Goal: Information Seeking & Learning: Learn about a topic

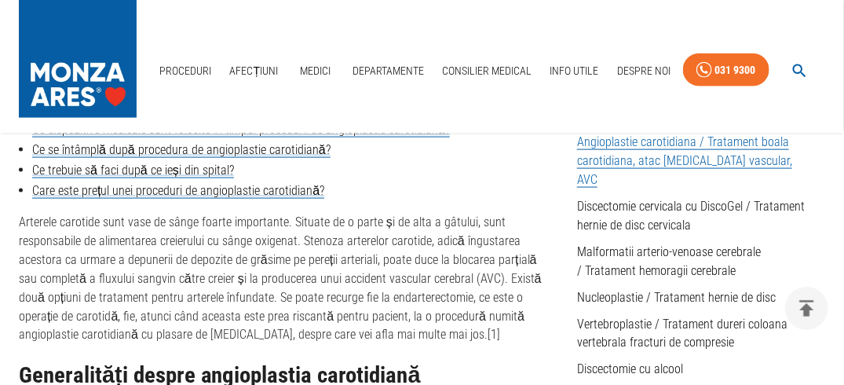
scroll to position [647, 0]
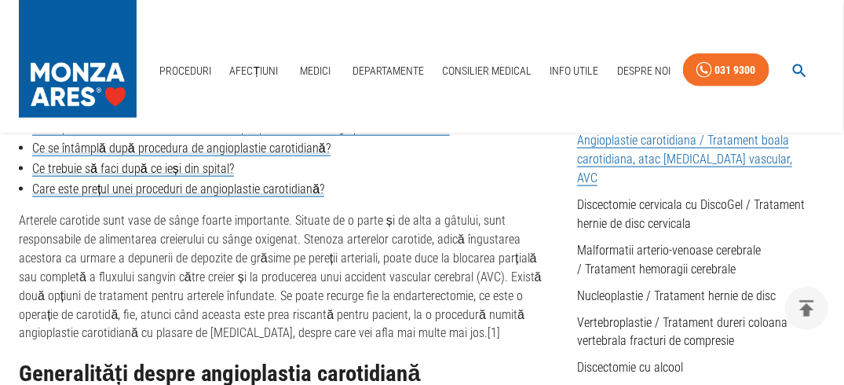
click at [472, 211] on p "Arterele carotide sunt vase de sânge foarte importante. Situate de o parte și d…" at bounding box center [285, 277] width 533 height 132
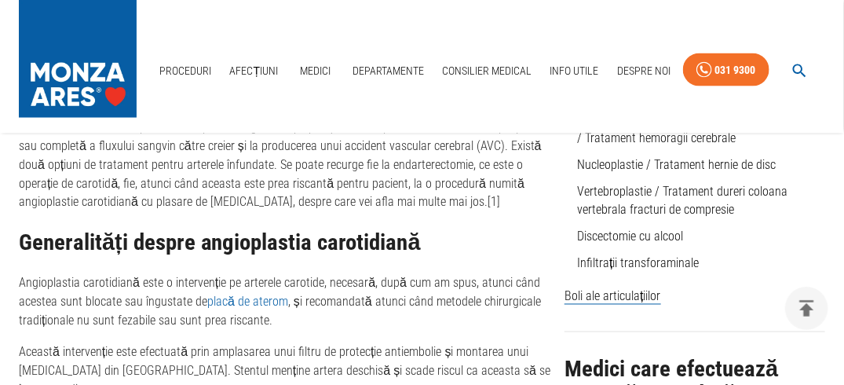
scroll to position [779, 0]
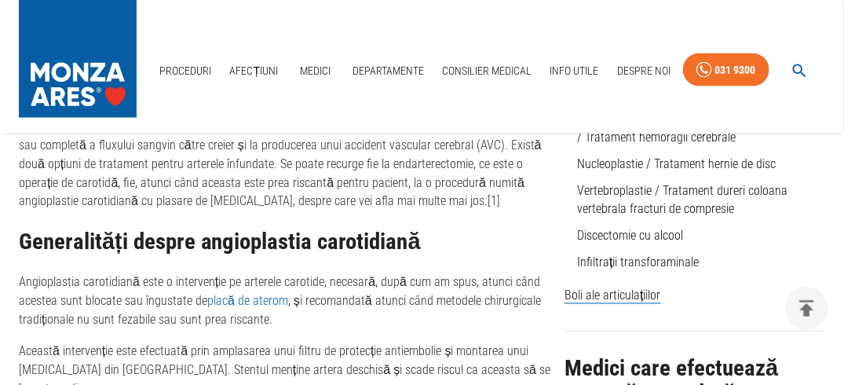
click at [493, 186] on p "Arterele carotide sunt vase de sânge foarte importante. Situate de o parte și d…" at bounding box center [285, 145] width 533 height 132
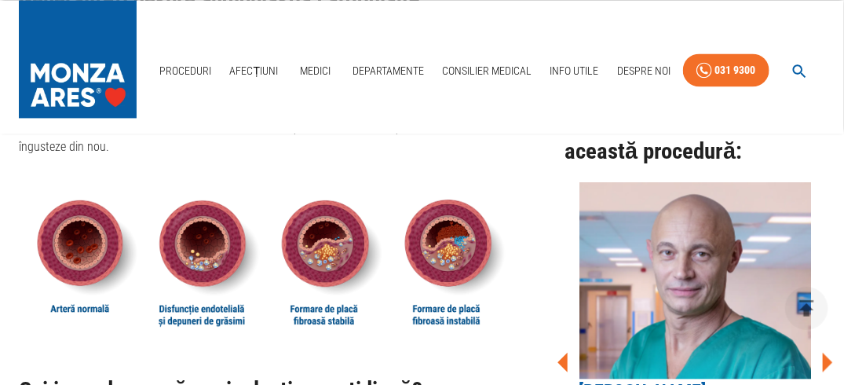
scroll to position [1024, 0]
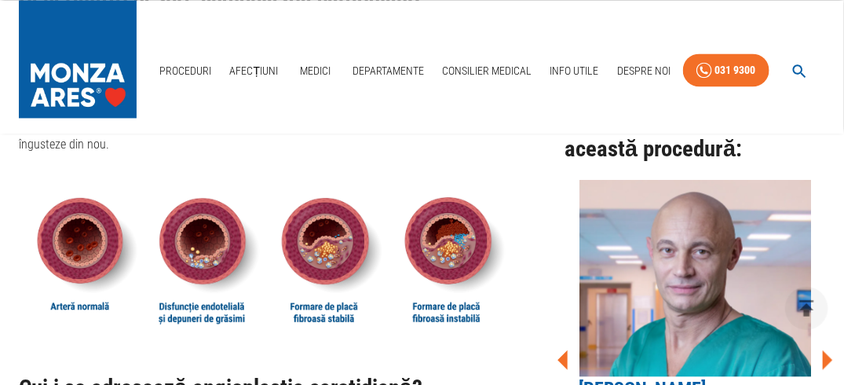
drag, startPoint x: 512, startPoint y: 254, endPoint x: 499, endPoint y: 199, distance: 57.1
click at [499, 199] on div "Generalități despre angioplastia carotidiană Angioplastia carotidiană este o in…" at bounding box center [285, 170] width 533 height 371
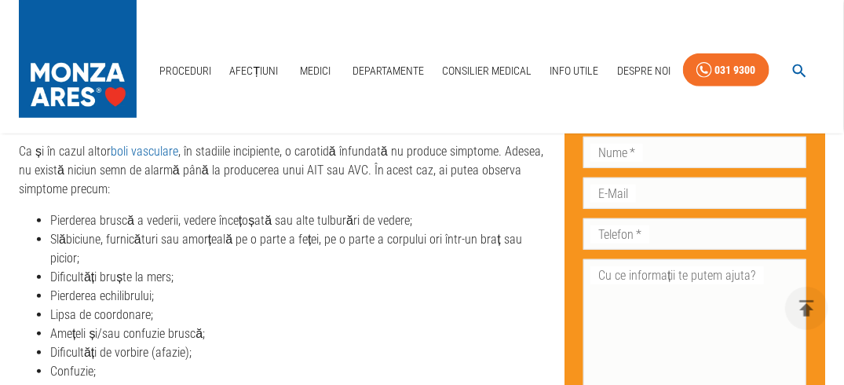
scroll to position [2252, 0]
click at [487, 304] on li "Lipsa de coordonare;" at bounding box center [300, 313] width 501 height 19
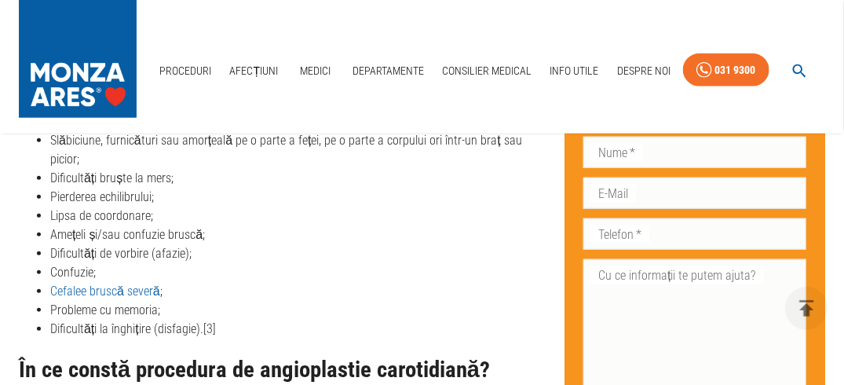
scroll to position [2361, 0]
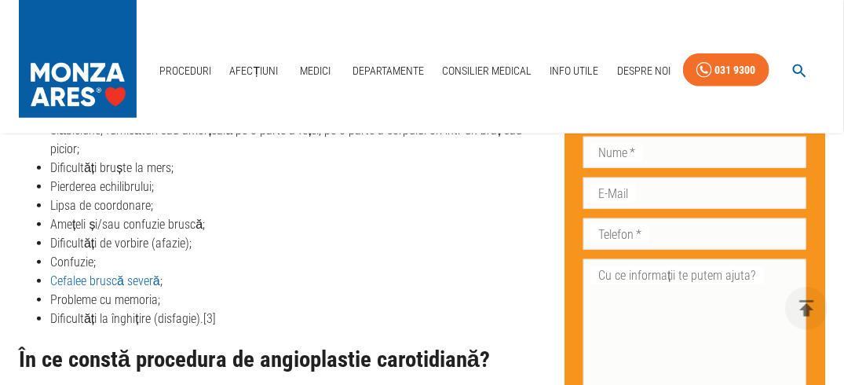
click at [486, 290] on li "Probleme cu memoria;" at bounding box center [300, 299] width 501 height 19
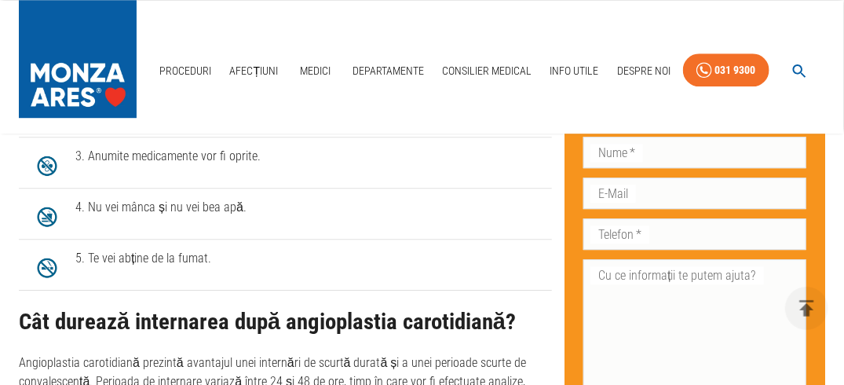
scroll to position [3425, 0]
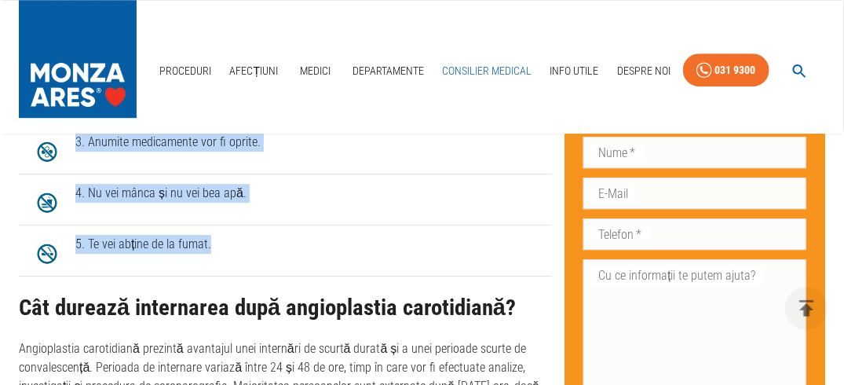
drag, startPoint x: 500, startPoint y: 162, endPoint x: 484, endPoint y: 77, distance: 86.2
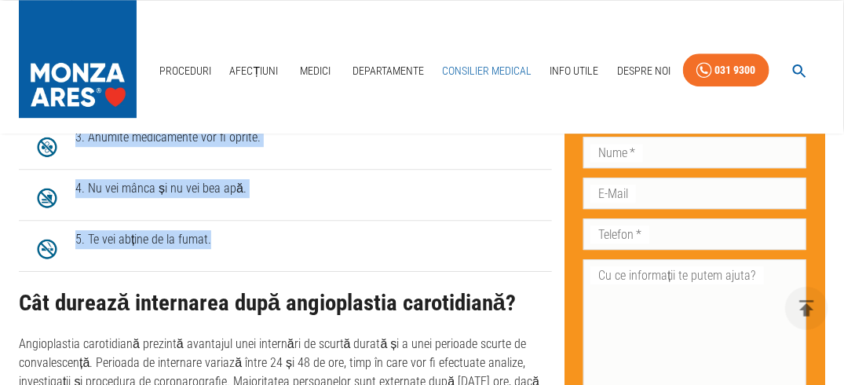
scroll to position [3436, 0]
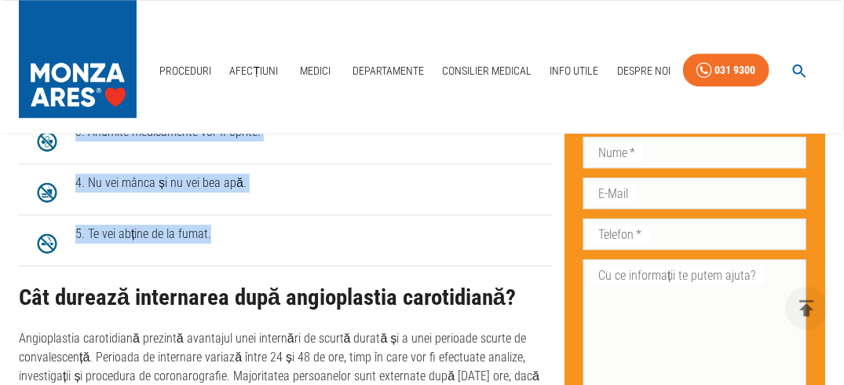
click at [468, 164] on li "4. Nu vei mânca și nu vei bea apă." at bounding box center [285, 189] width 533 height 51
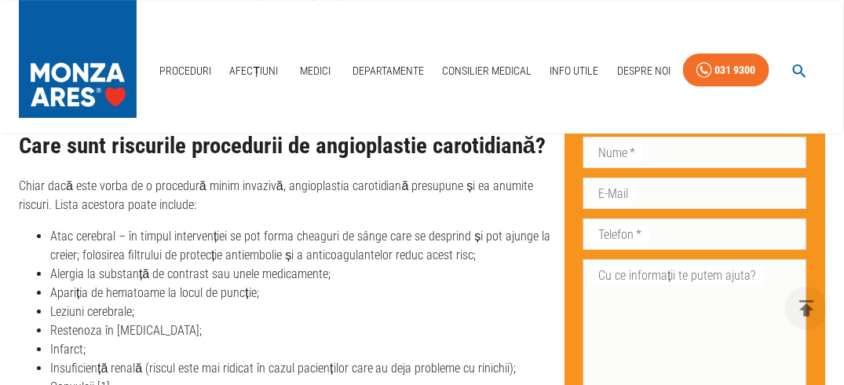
scroll to position [3752, 0]
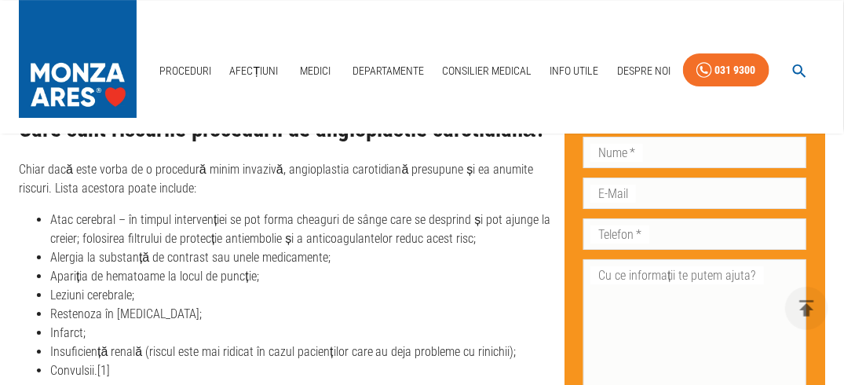
click at [466, 145] on div "Care sunt riscurile procedurii de angioplastie carotidiană? Chiar dacă este vor…" at bounding box center [285, 249] width 533 height 264
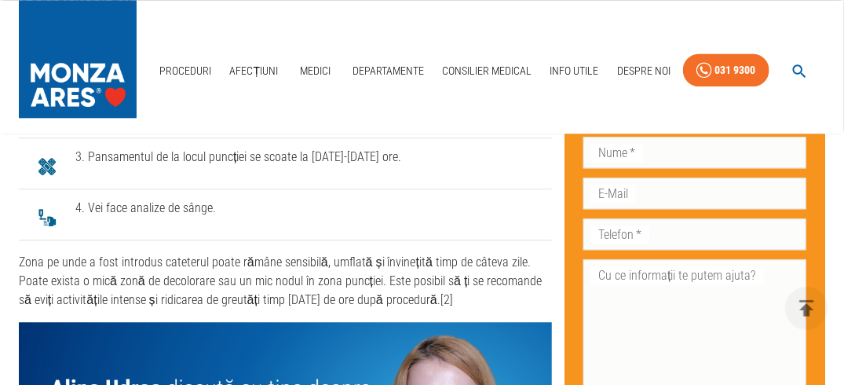
scroll to position [5135, 0]
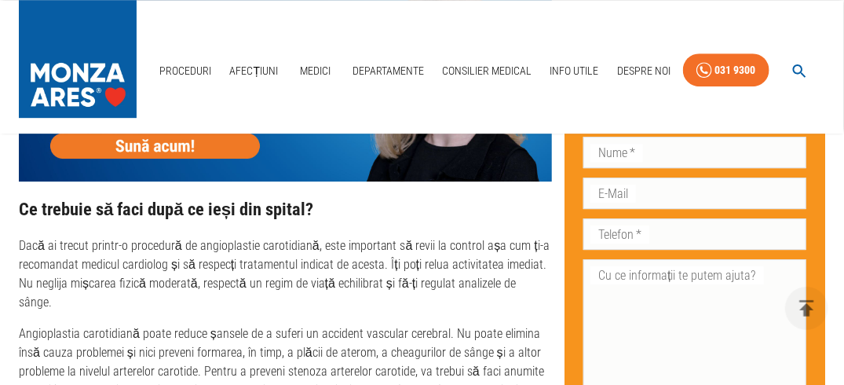
scroll to position [5469, 0]
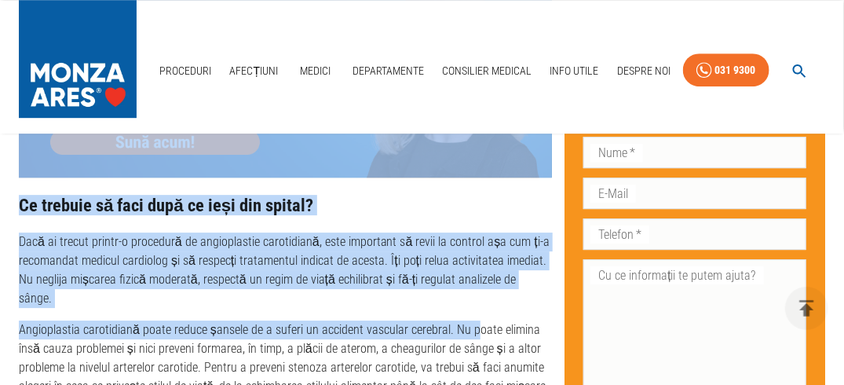
drag, startPoint x: 468, startPoint y: 222, endPoint x: 449, endPoint y: 115, distance: 109.3
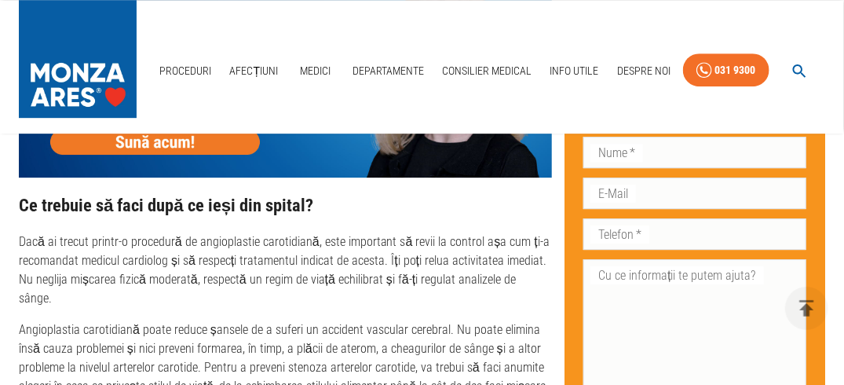
click at [450, 92] on div "Consilier Medical" at bounding box center [487, 71] width 102 height 45
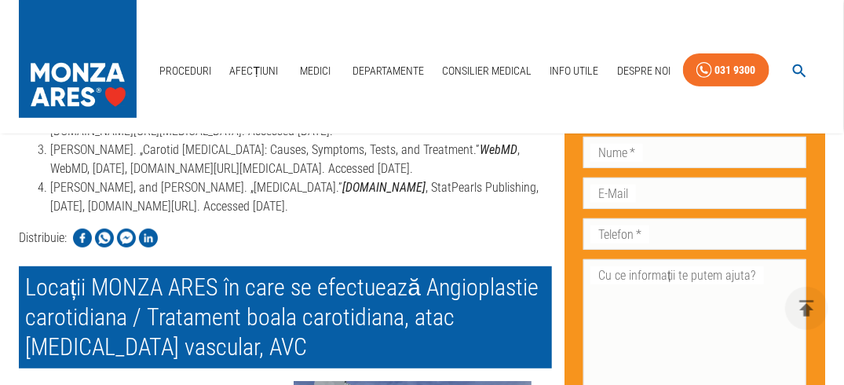
scroll to position [6024, 0]
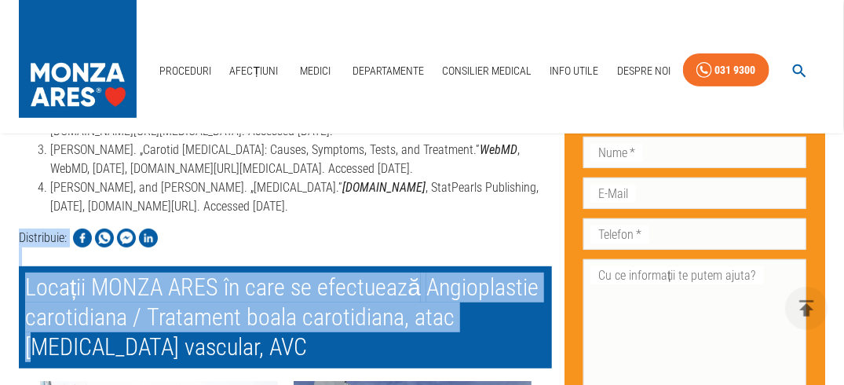
drag, startPoint x: 454, startPoint y: 143, endPoint x: 458, endPoint y: 193, distance: 50.4
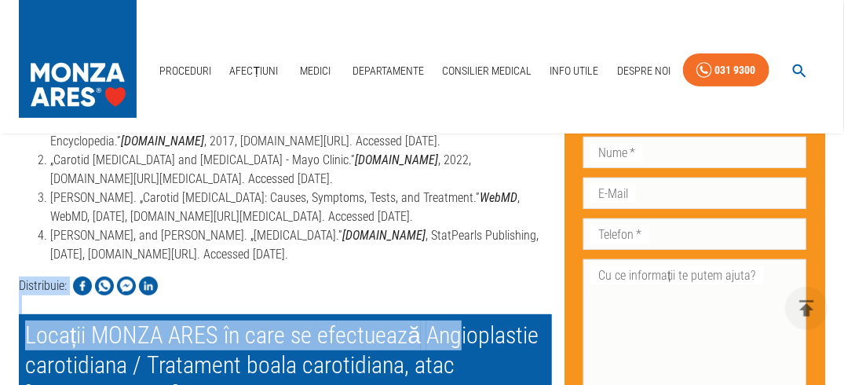
scroll to position [5952, 0]
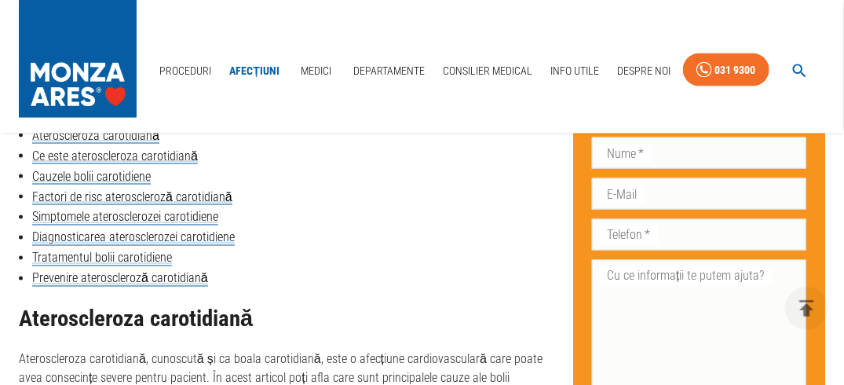
scroll to position [779, 0]
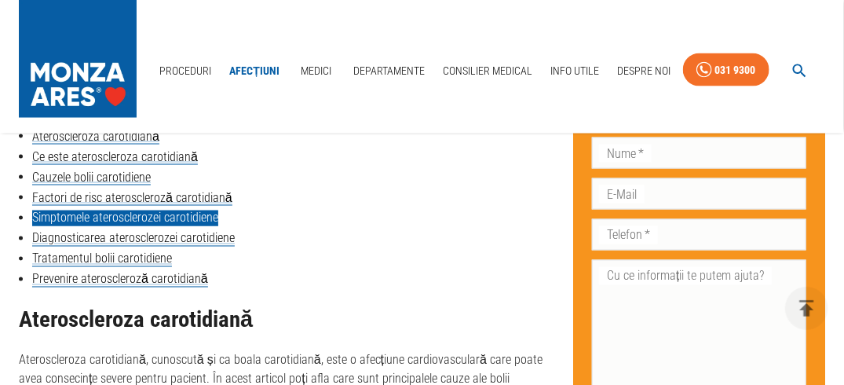
click at [211, 219] on link "Simptomele aterosclerozei carotidiene" at bounding box center [125, 218] width 186 height 16
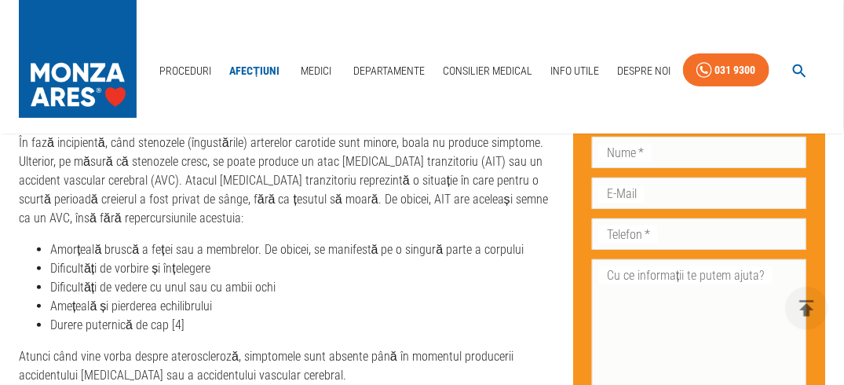
scroll to position [1990, 0]
